Goal: Task Accomplishment & Management: Use online tool/utility

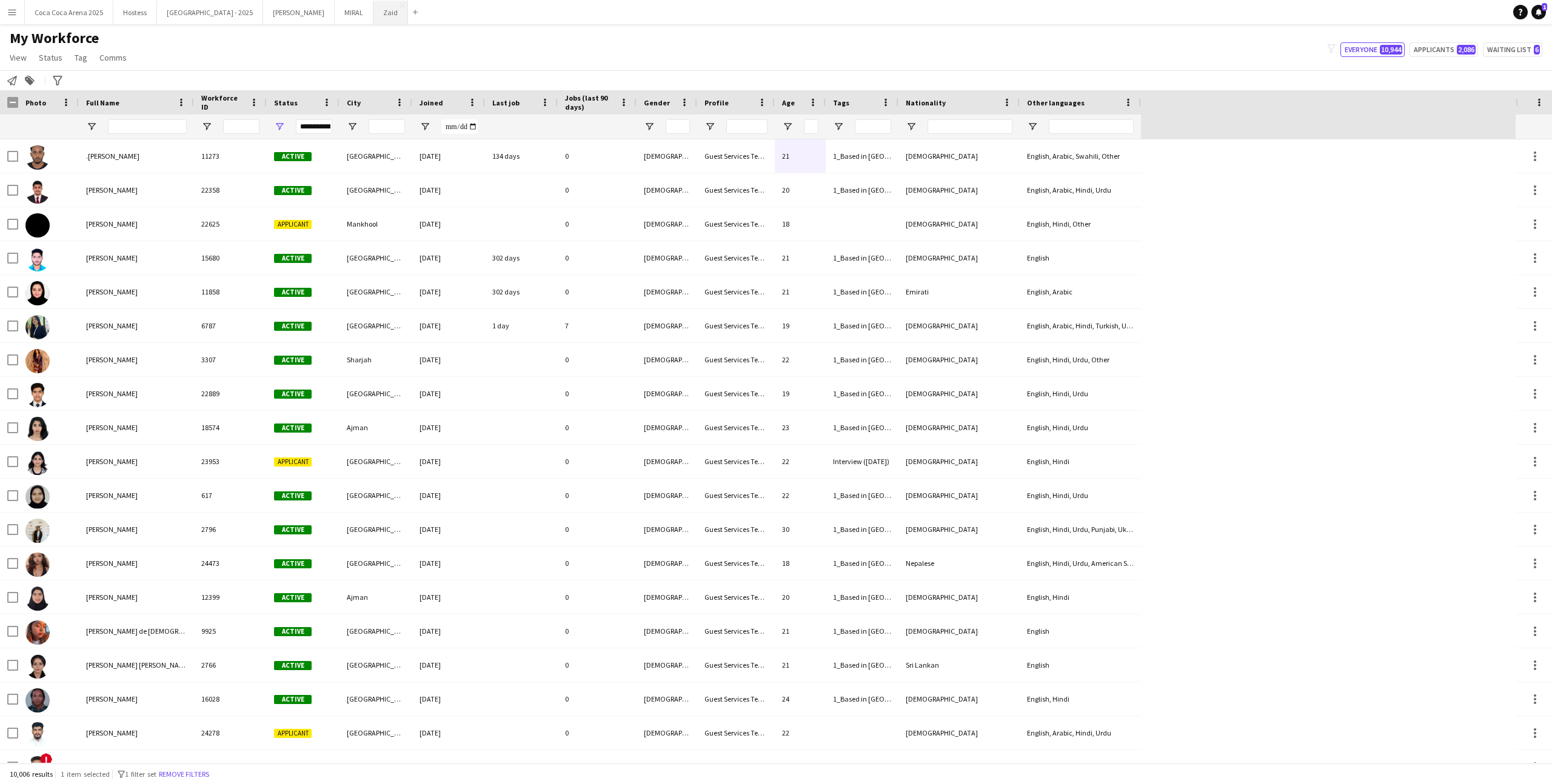
click at [373, 18] on button "Zaid Close" at bounding box center [390, 12] width 34 height 24
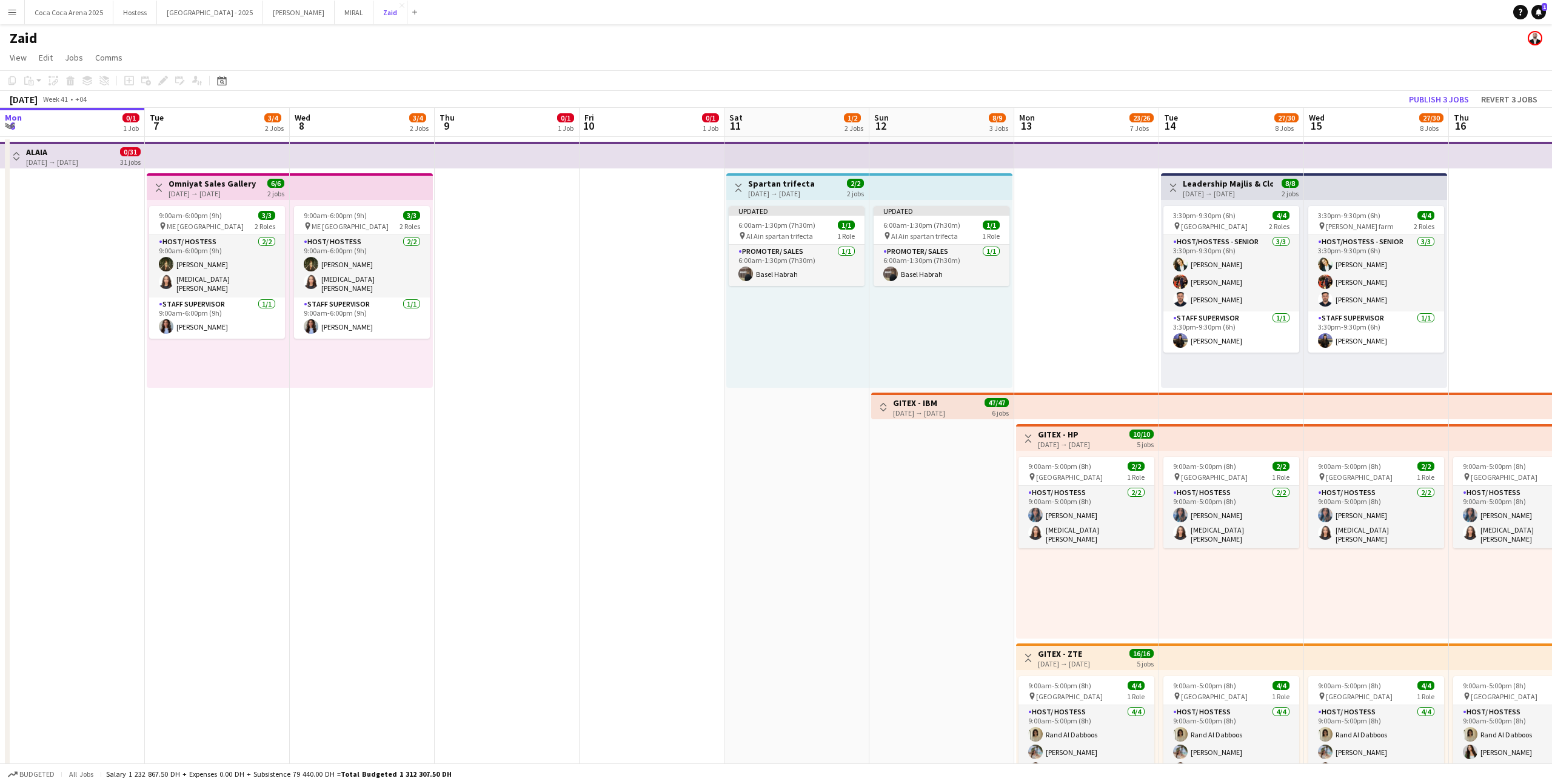
scroll to position [0, 397]
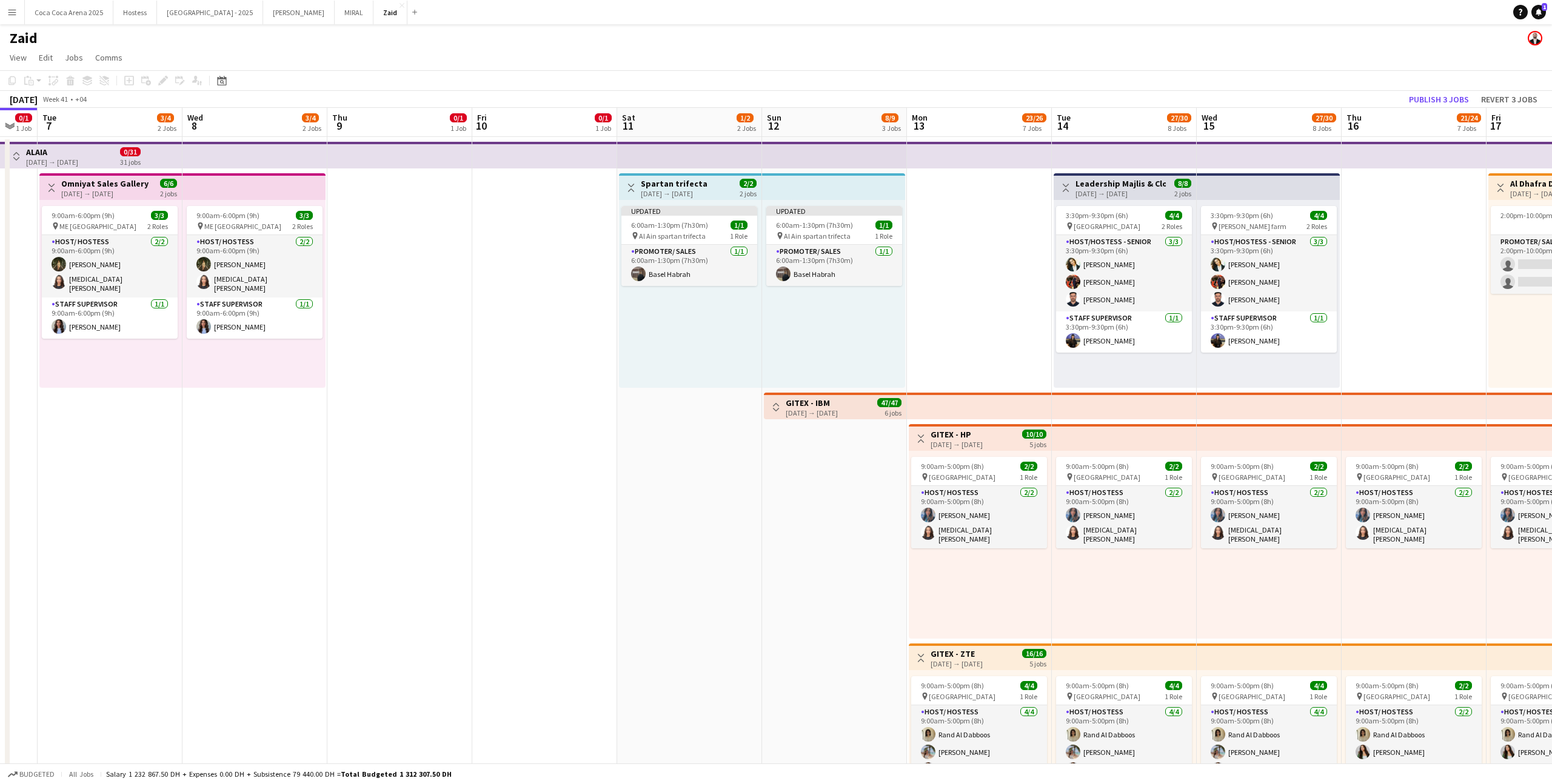
click at [790, 288] on div "Updated 6:00am-1:30pm (7h30m) 1/1 pin Al Ain spartan trifecta 1 Role Promoter/ …" at bounding box center [833, 293] width 143 height 188
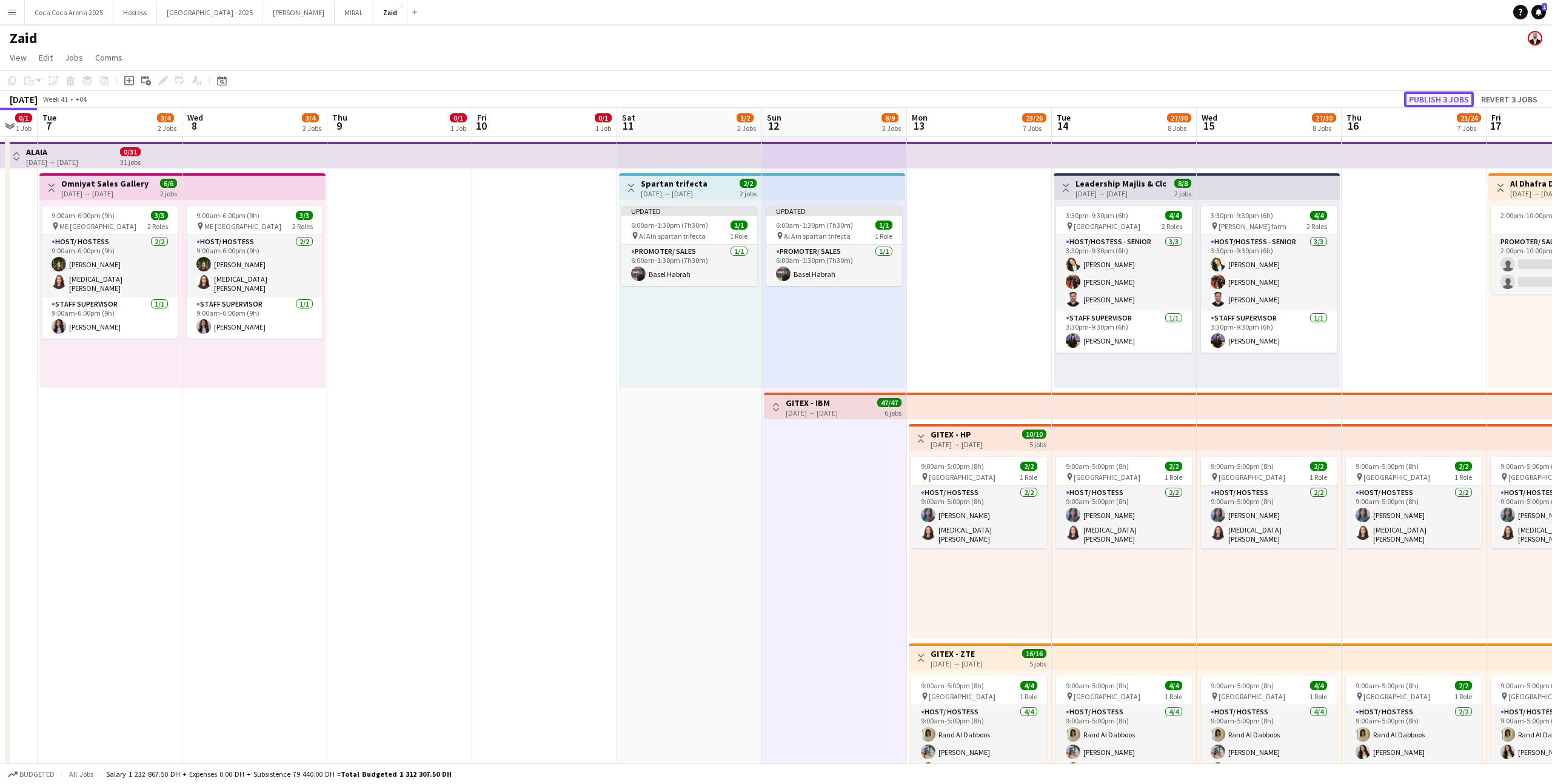
click at [1430, 100] on button "Publish 3 jobs" at bounding box center [1439, 100] width 70 height 16
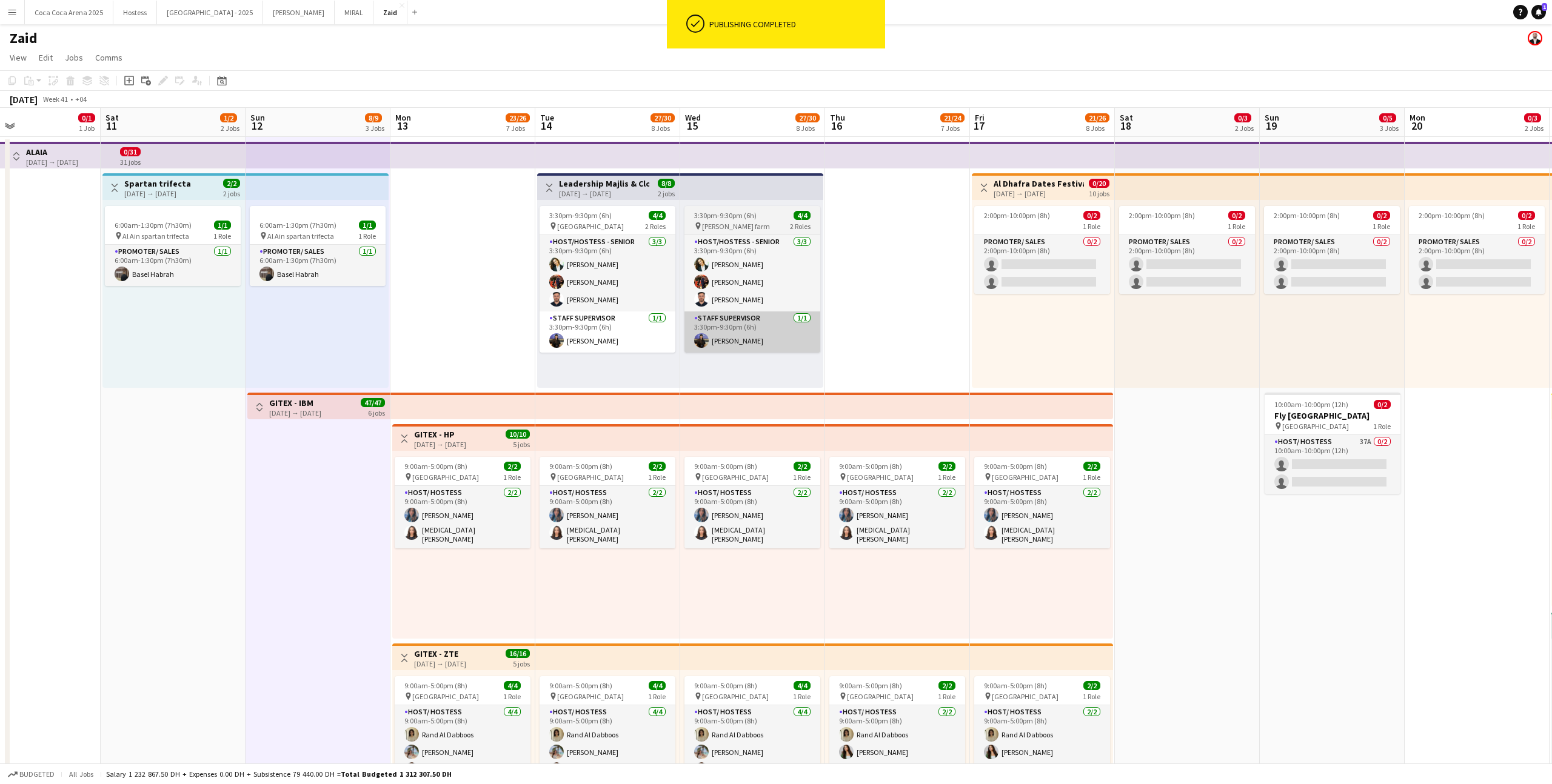
scroll to position [0, 479]
click at [1075, 263] on app-card-role "Promoter/ Sales 0/2 2:00pm-10:00pm (8h) single-neutral-actions single-neutral-a…" at bounding box center [1042, 264] width 136 height 59
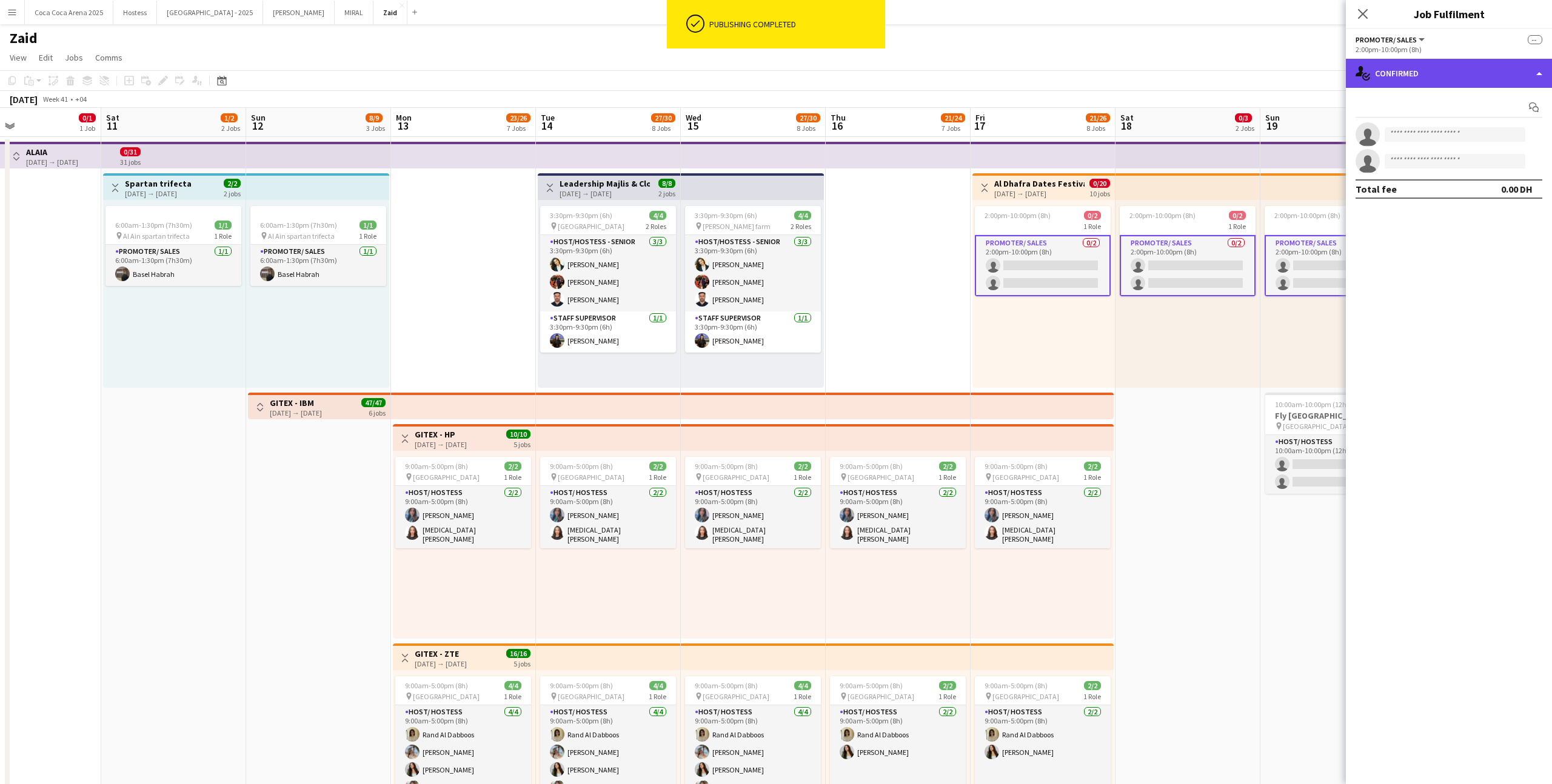
click at [1385, 81] on div "single-neutral-actions-check-2 Confirmed" at bounding box center [1449, 73] width 206 height 29
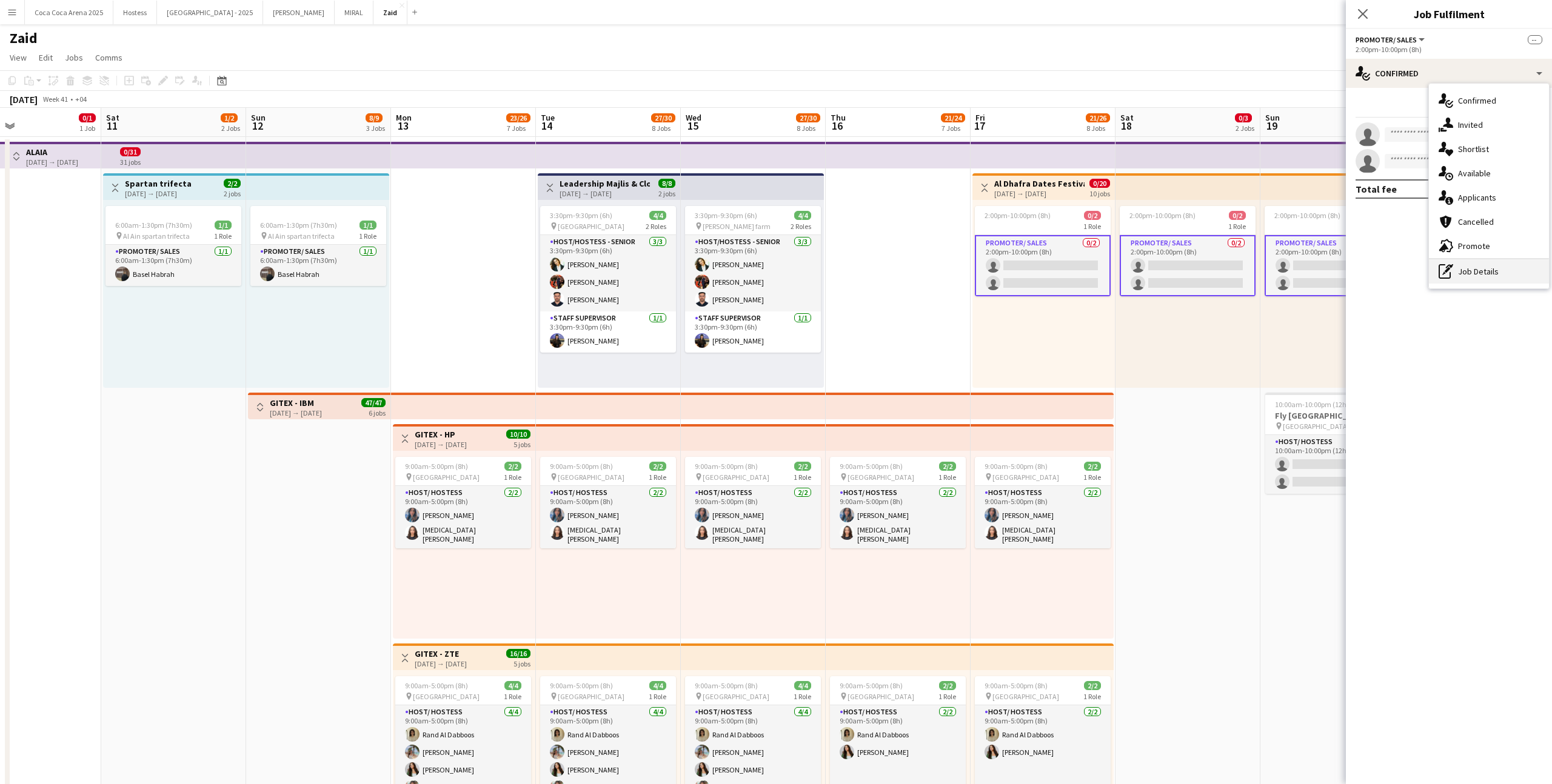
click at [1462, 268] on div "pen-write Job Details" at bounding box center [1489, 271] width 120 height 24
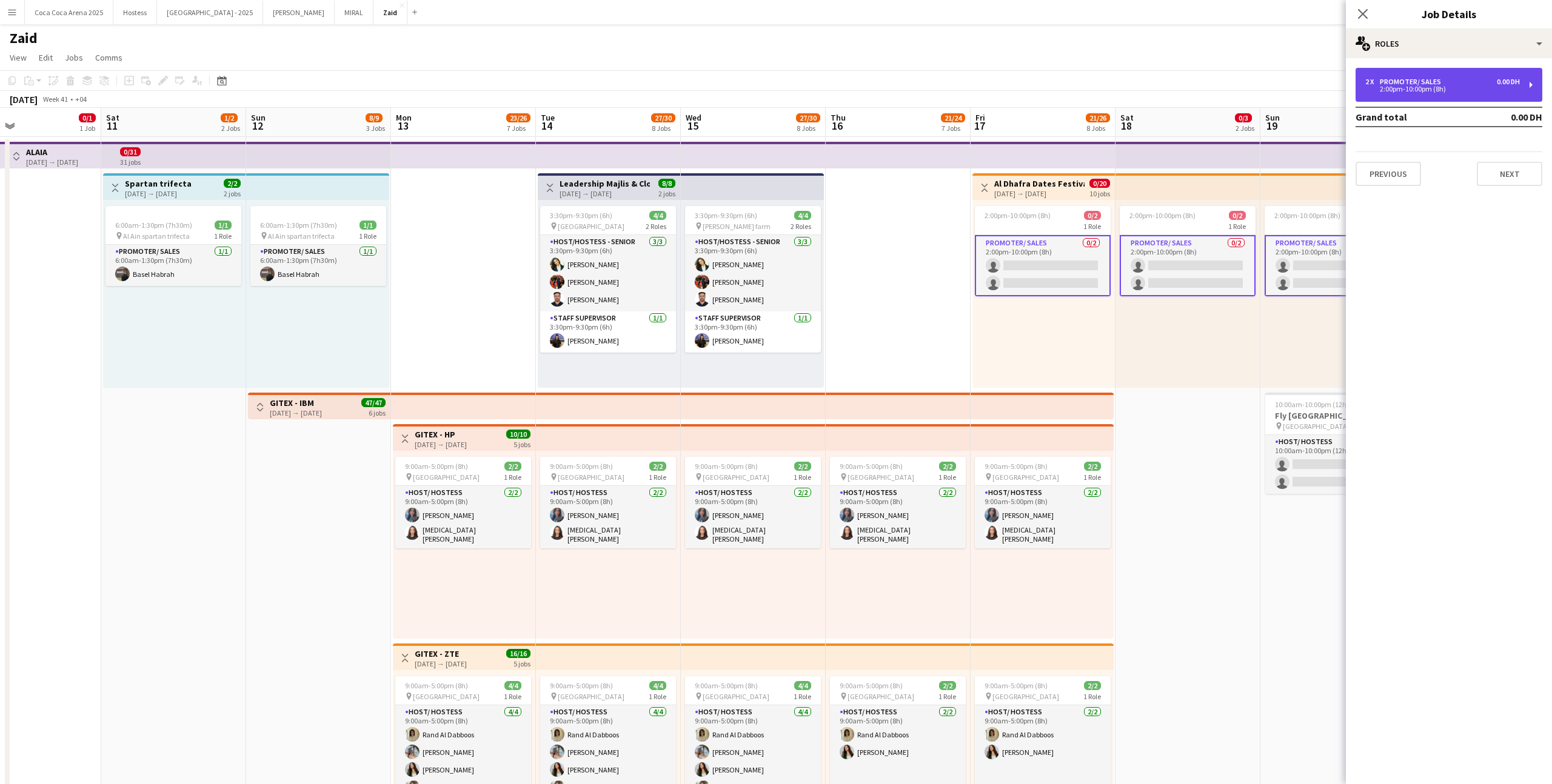
click at [1414, 89] on div "2:00pm-10:00pm (8h)" at bounding box center [1442, 89] width 155 height 6
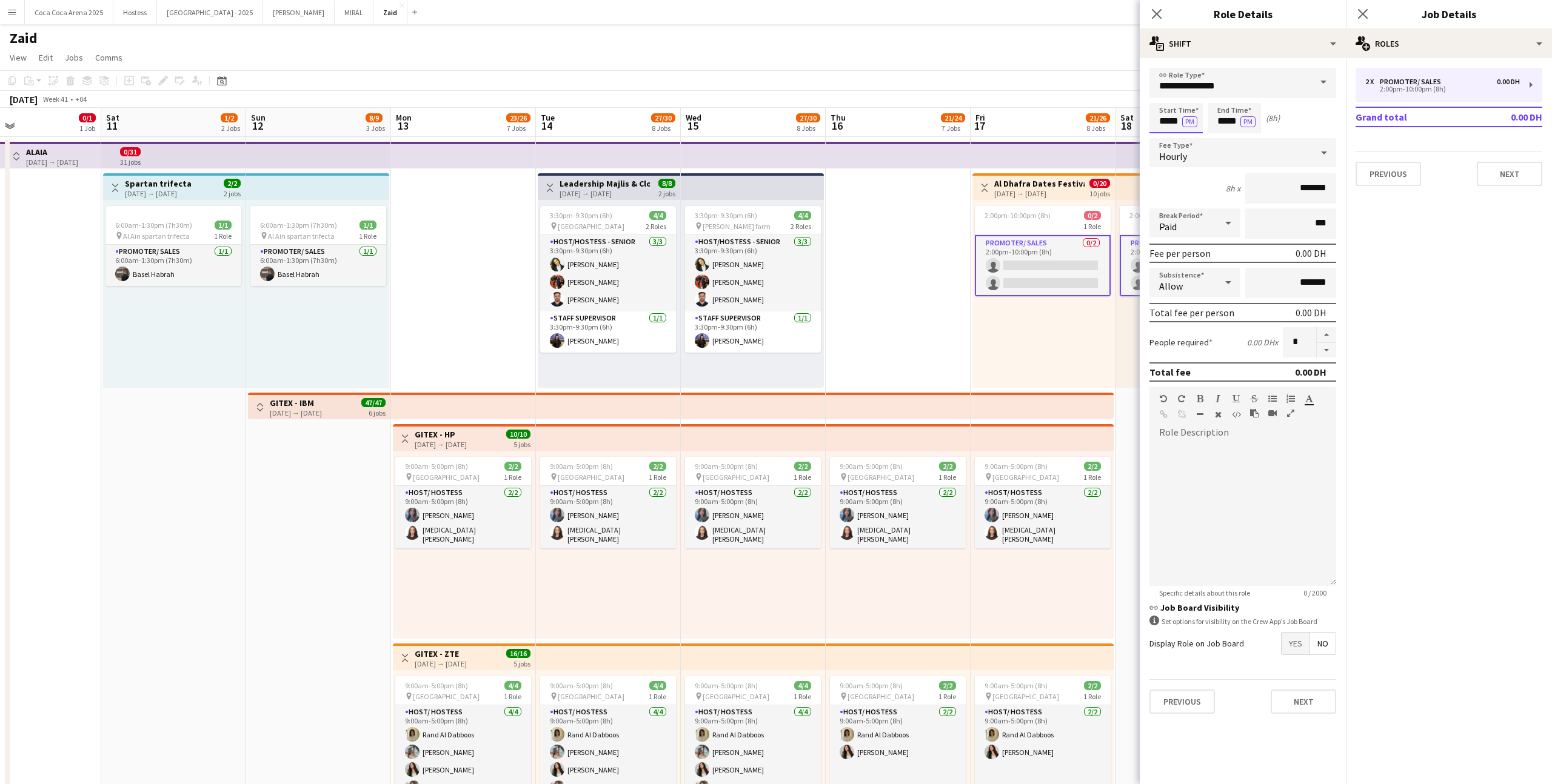
click at [1183, 114] on input "*****" at bounding box center [1176, 118] width 53 height 30
click at [1163, 99] on div at bounding box center [1163, 97] width 24 height 12
type input "*****"
click at [1163, 99] on div at bounding box center [1163, 97] width 24 height 12
